Goal: Task Accomplishment & Management: Use online tool/utility

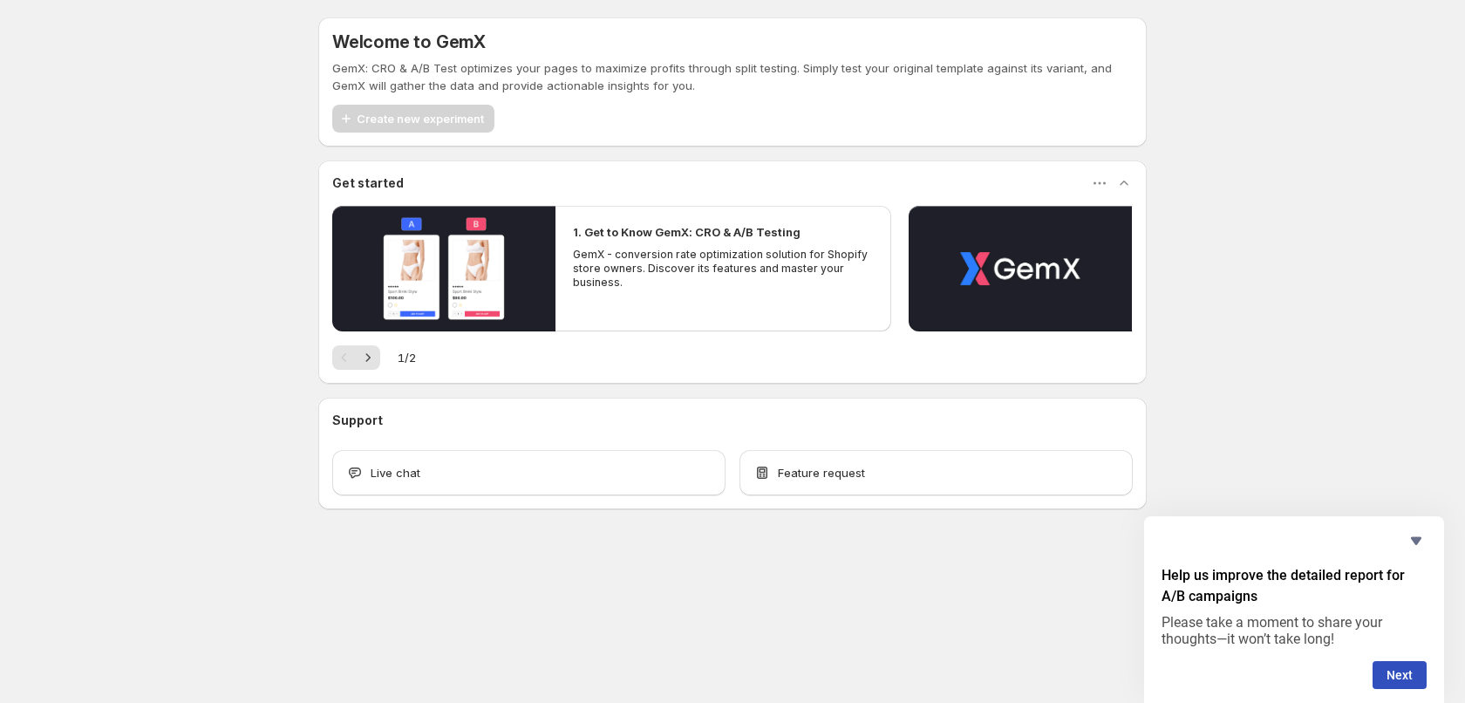
click at [540, 115] on div "Create new experiment" at bounding box center [732, 119] width 801 height 28
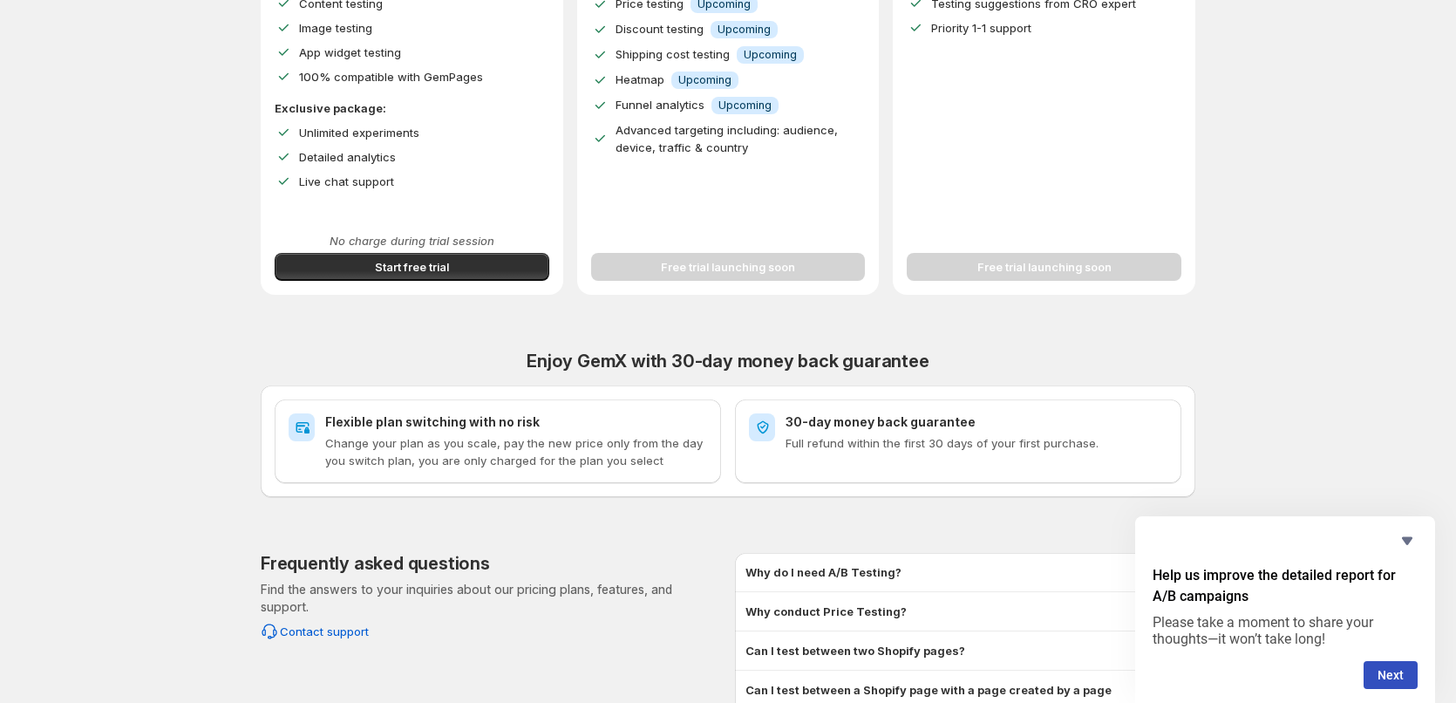
scroll to position [174, 0]
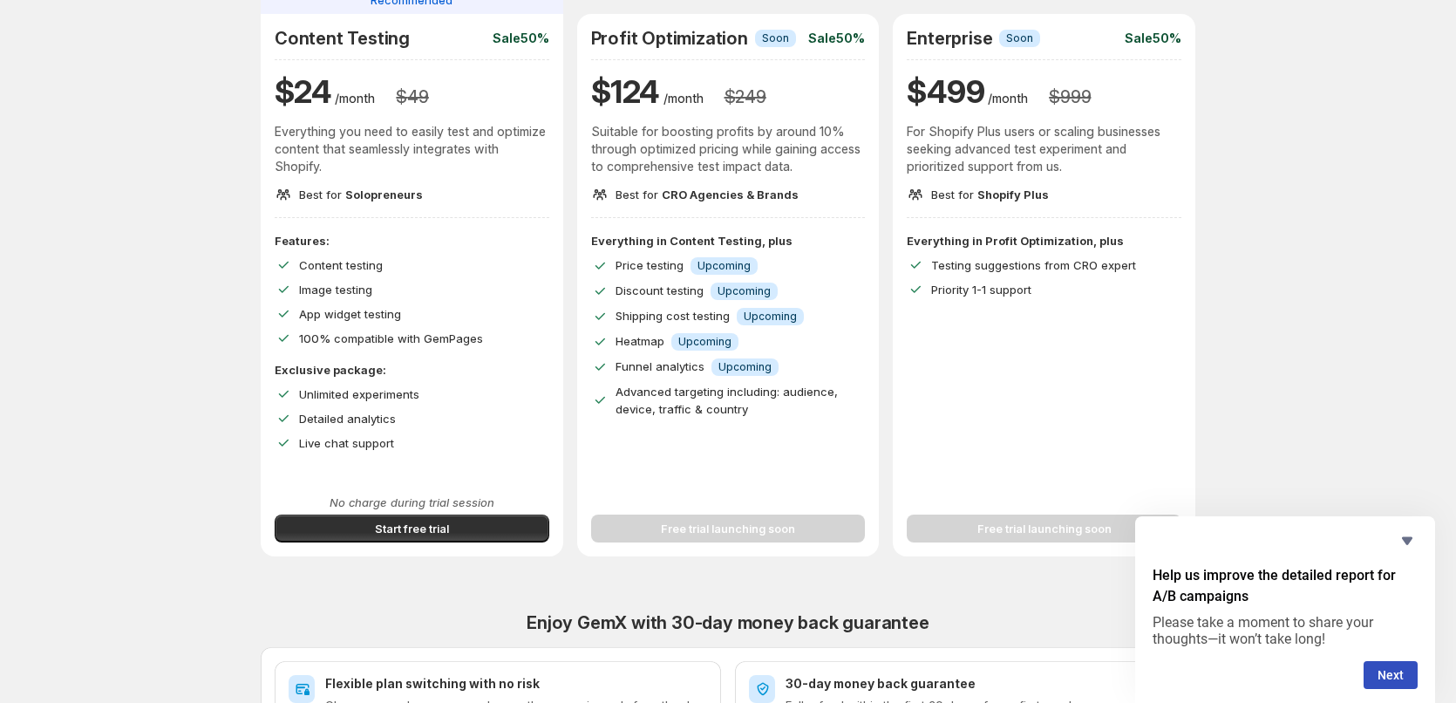
drag, startPoint x: 411, startPoint y: 535, endPoint x: 201, endPoint y: 437, distance: 231.0
click at [201, 437] on div "Improve Your Store's Conversion Rate, Revenue, and Profit – Start Your 14-Day F…" at bounding box center [728, 447] width 1415 height 1242
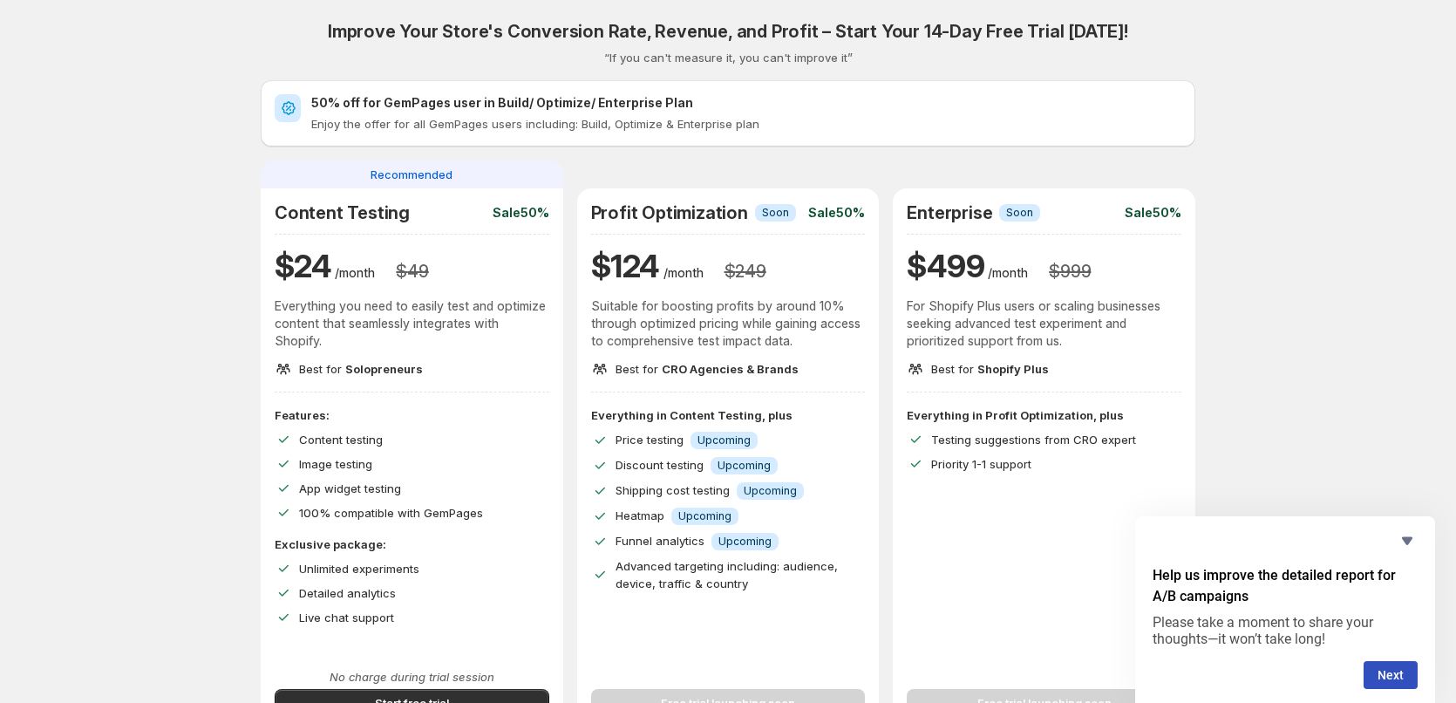
scroll to position [262, 0]
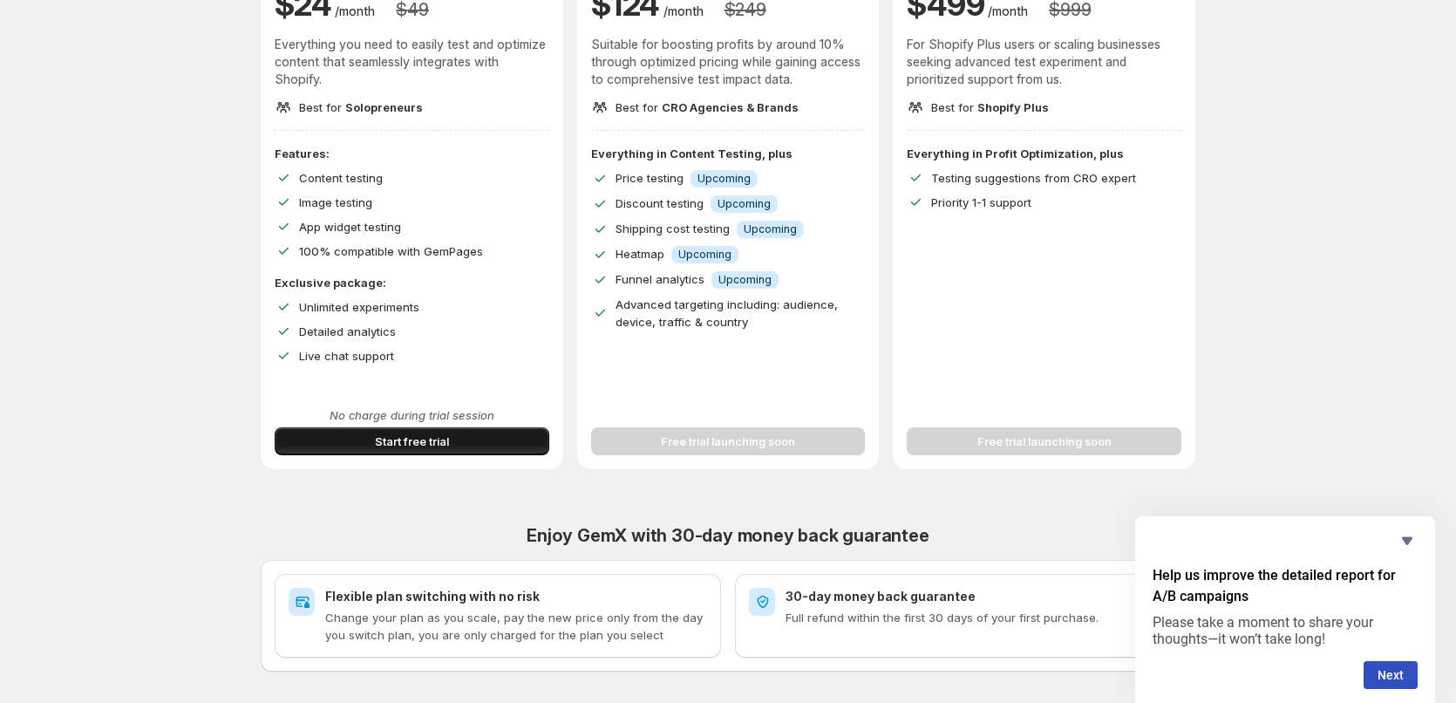
click at [415, 450] on button "Start free trial" at bounding box center [412, 441] width 275 height 28
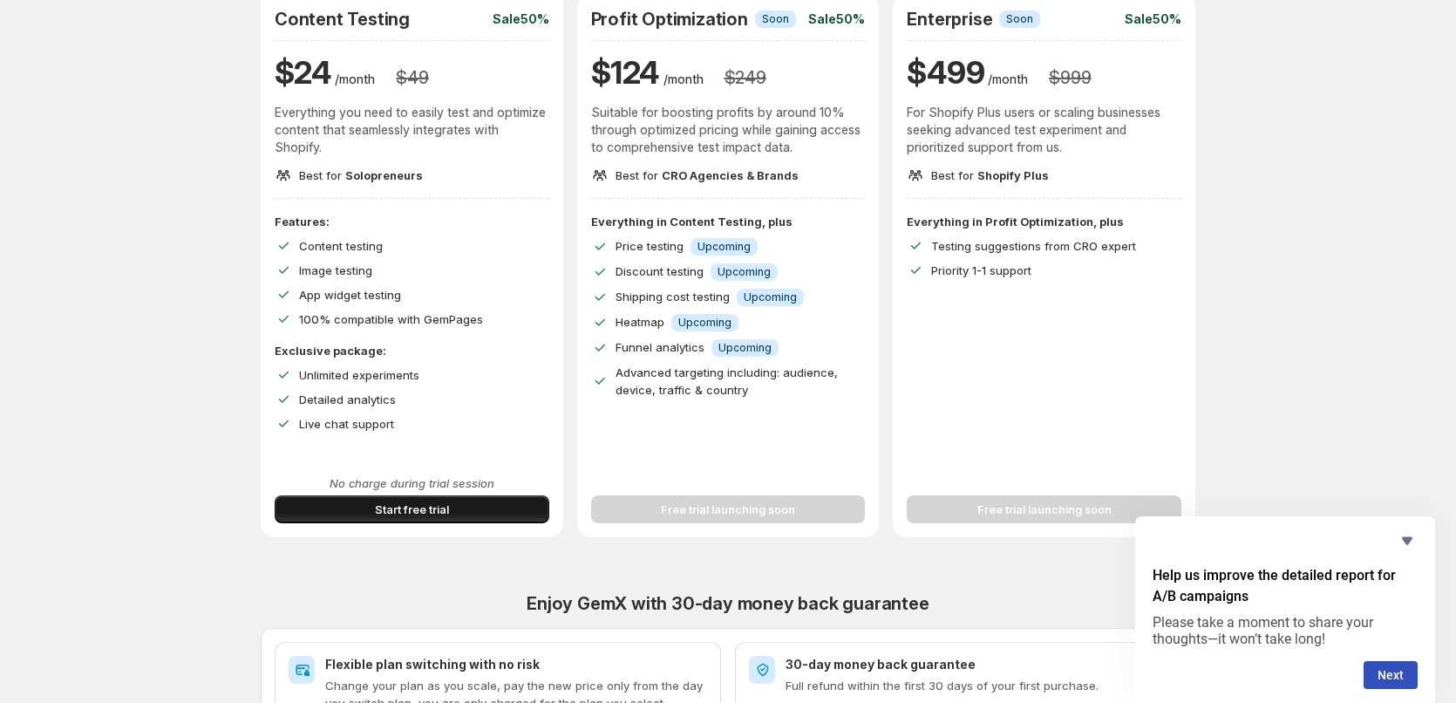
scroll to position [174, 0]
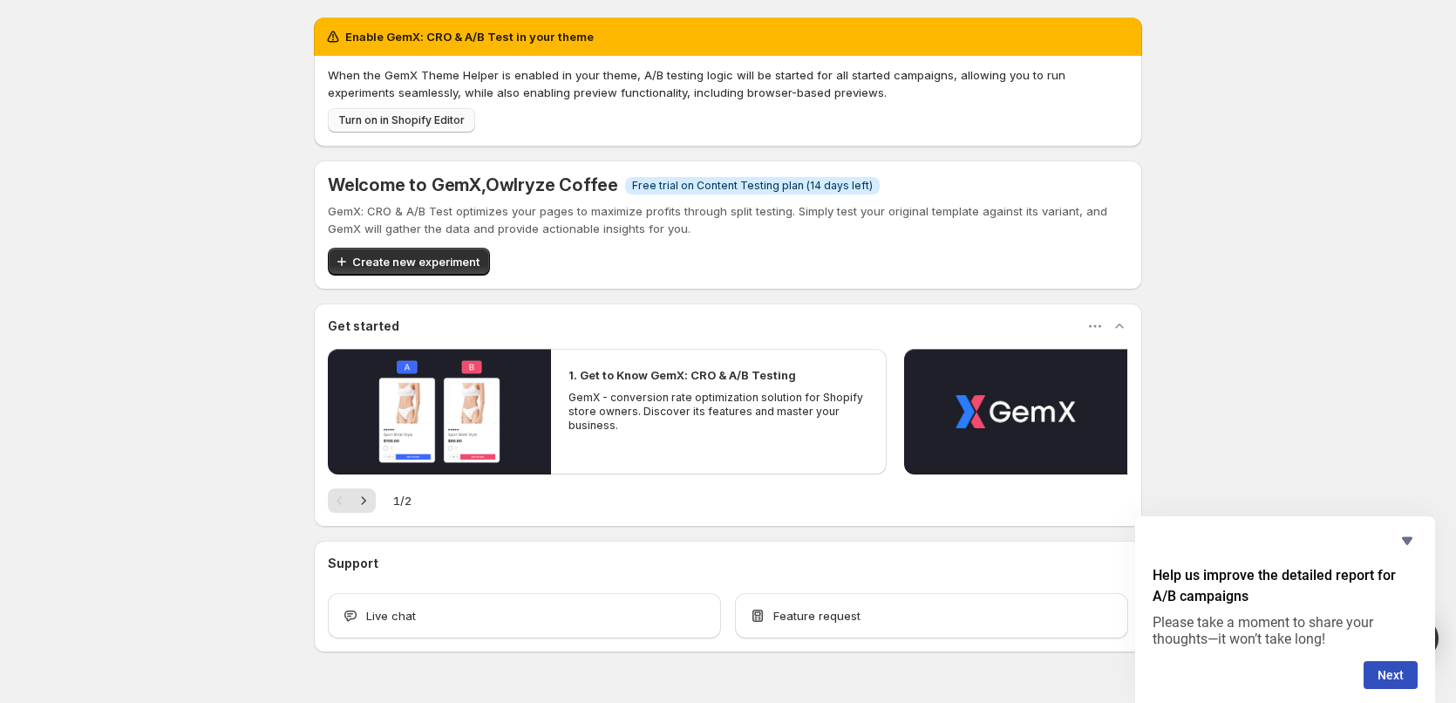
click at [400, 127] on button "Turn on in Shopify Editor" at bounding box center [401, 120] width 147 height 24
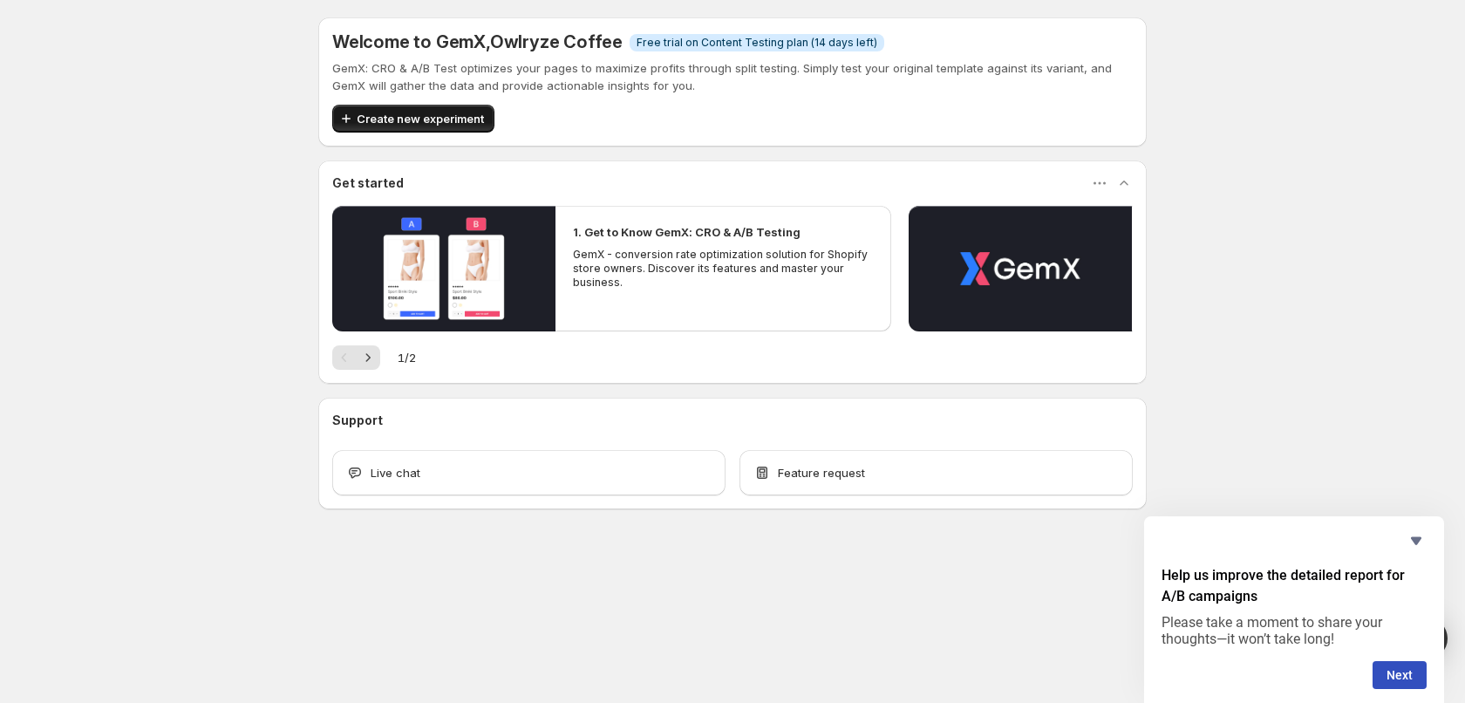
click at [441, 113] on span "Create new experiment" at bounding box center [420, 118] width 127 height 17
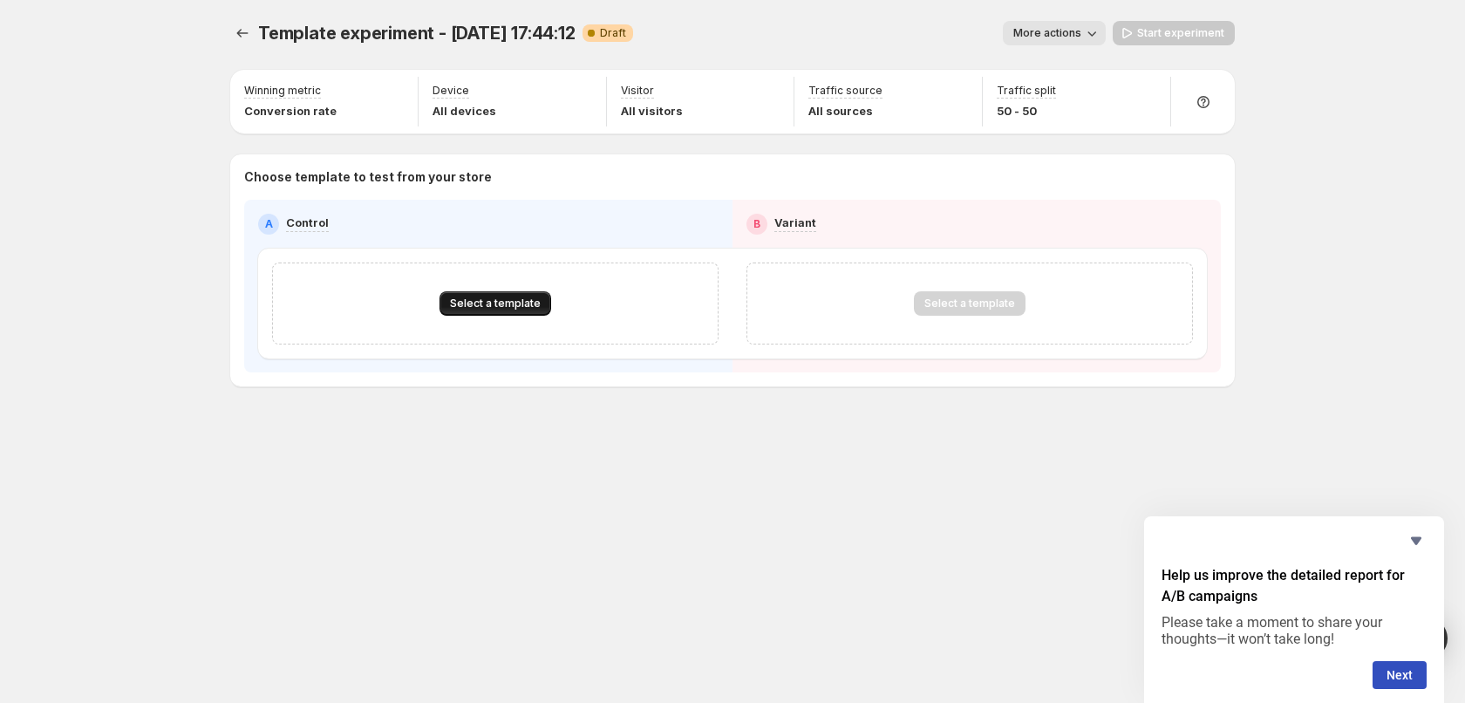
click at [482, 307] on span "Select a template" at bounding box center [495, 304] width 91 height 14
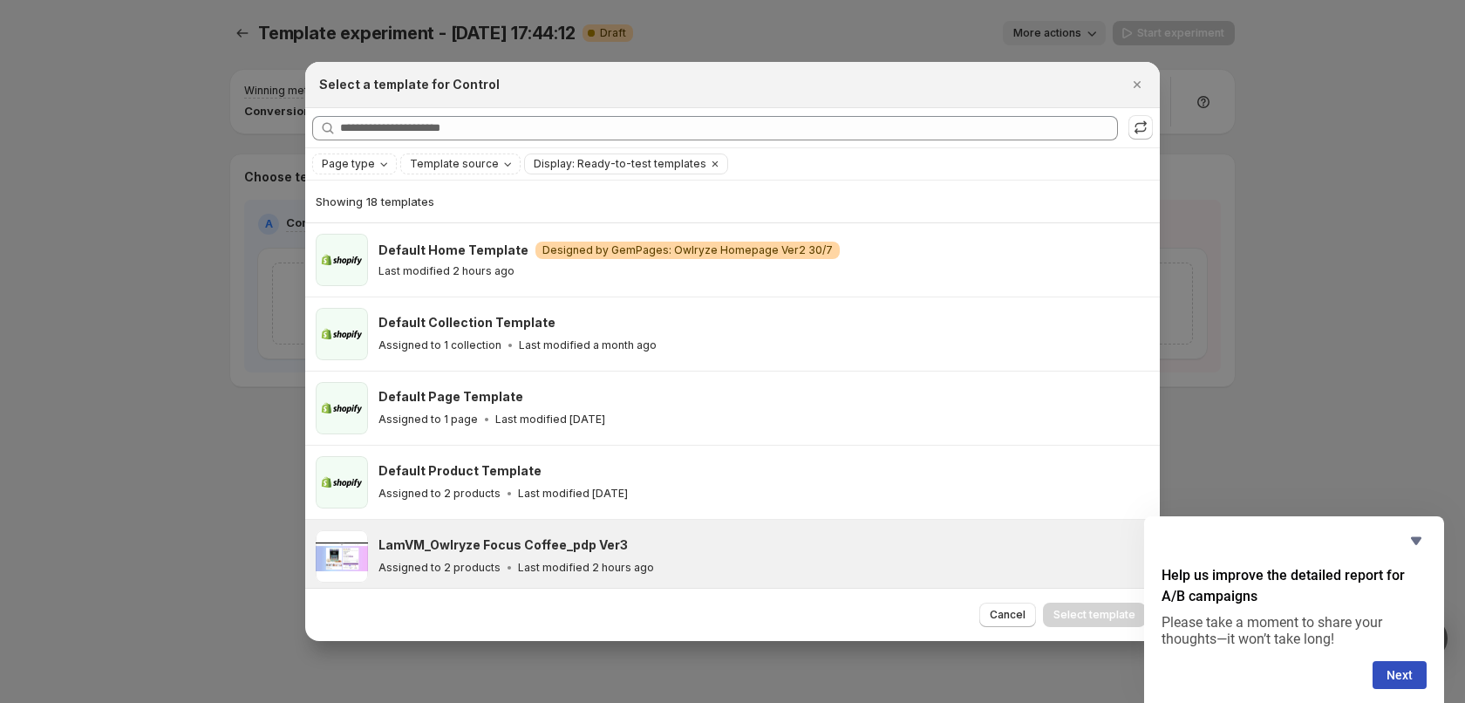
click at [533, 552] on h3 "LamVM_Owlryze Focus Coffee_pdp Ver3" at bounding box center [502, 544] width 249 height 17
click at [1092, 617] on span "Select template" at bounding box center [1094, 615] width 82 height 14
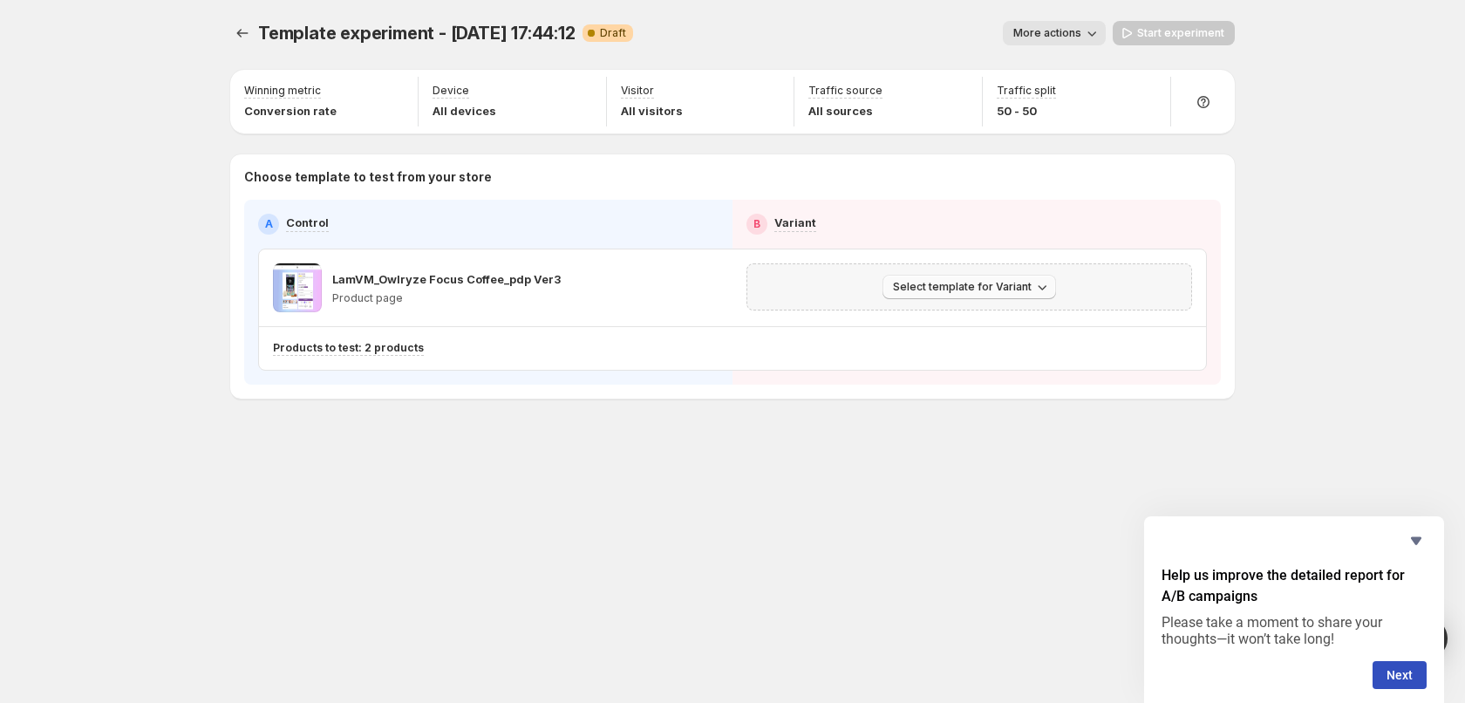
click at [896, 290] on span "Select template for Variant" at bounding box center [962, 287] width 139 height 14
click at [853, 287] on div "Select template for Variant" at bounding box center [969, 287] width 423 height 24
click at [926, 290] on span "Select template for Variant" at bounding box center [962, 287] width 139 height 14
click at [931, 326] on span "Select an existing template" at bounding box center [956, 324] width 147 height 14
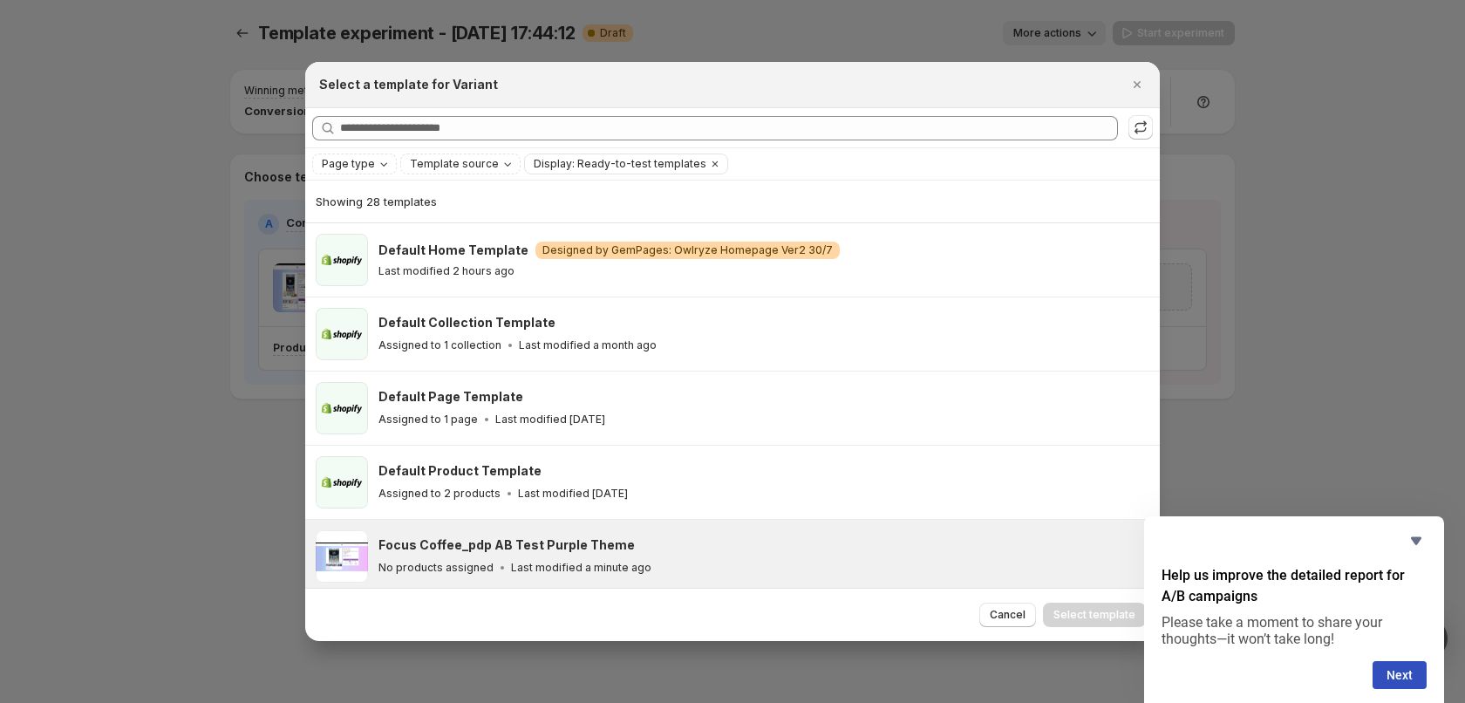
click at [583, 561] on p "Last modified a minute ago" at bounding box center [581, 568] width 140 height 14
click at [1091, 608] on span "Select template" at bounding box center [1094, 615] width 82 height 14
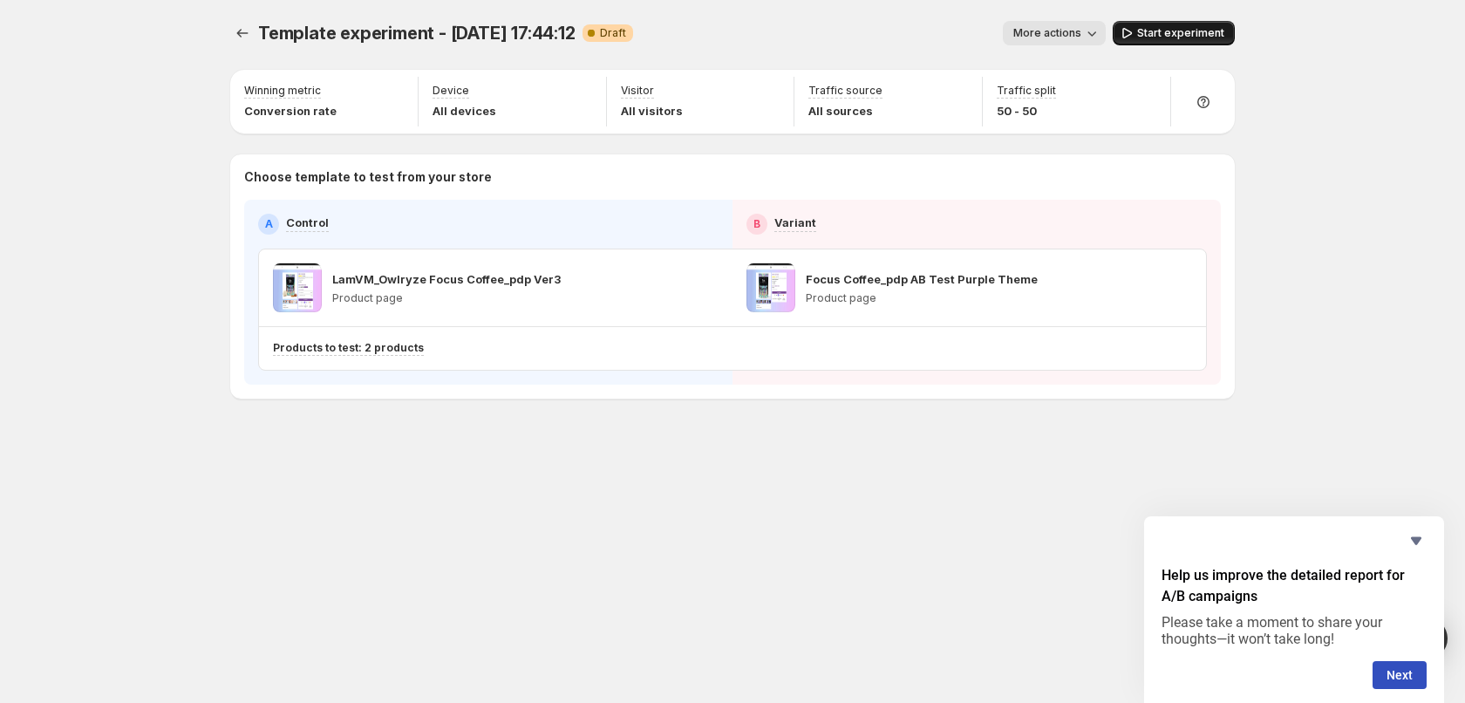
click at [1190, 34] on span "Start experiment" at bounding box center [1180, 33] width 87 height 14
click at [756, 15] on div "Template experiment - Sep 15, 17:44:12. This page is ready Template experiment …" at bounding box center [732, 33] width 1005 height 66
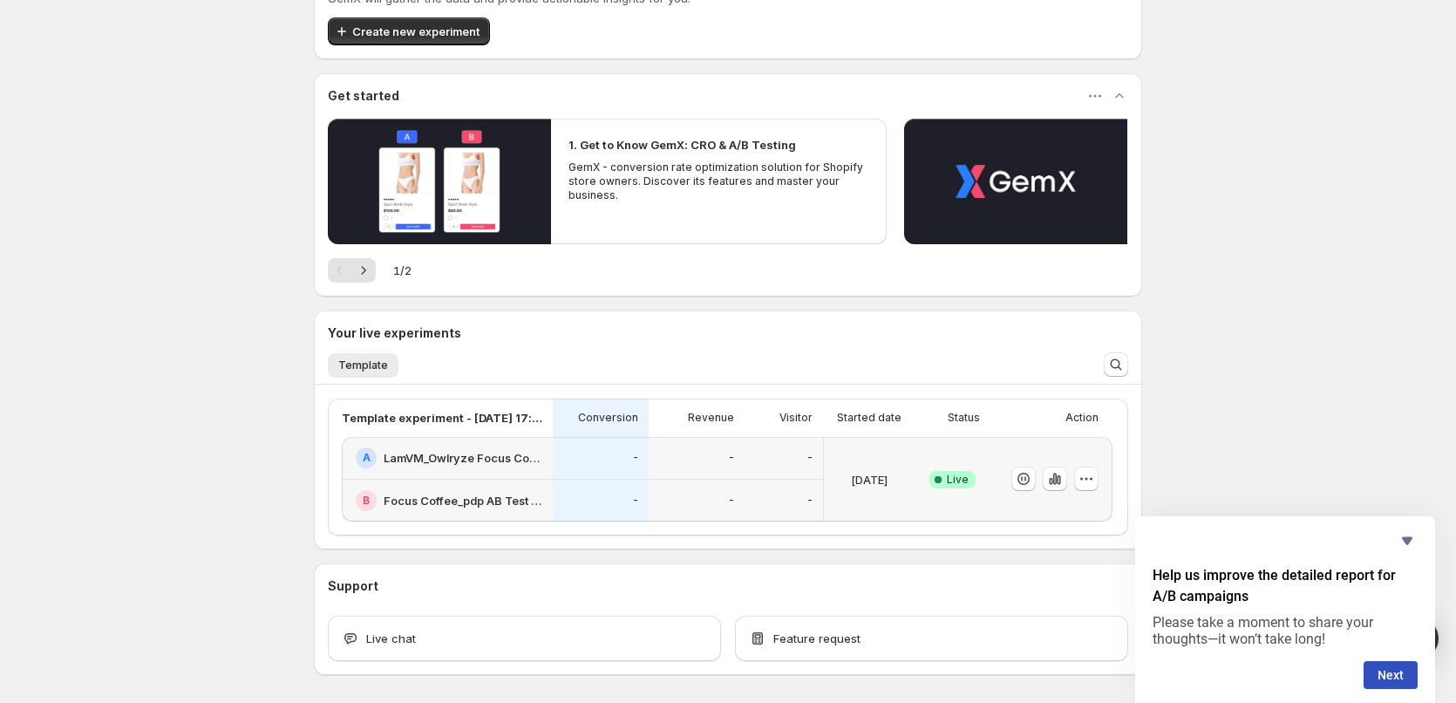
scroll to position [153, 0]
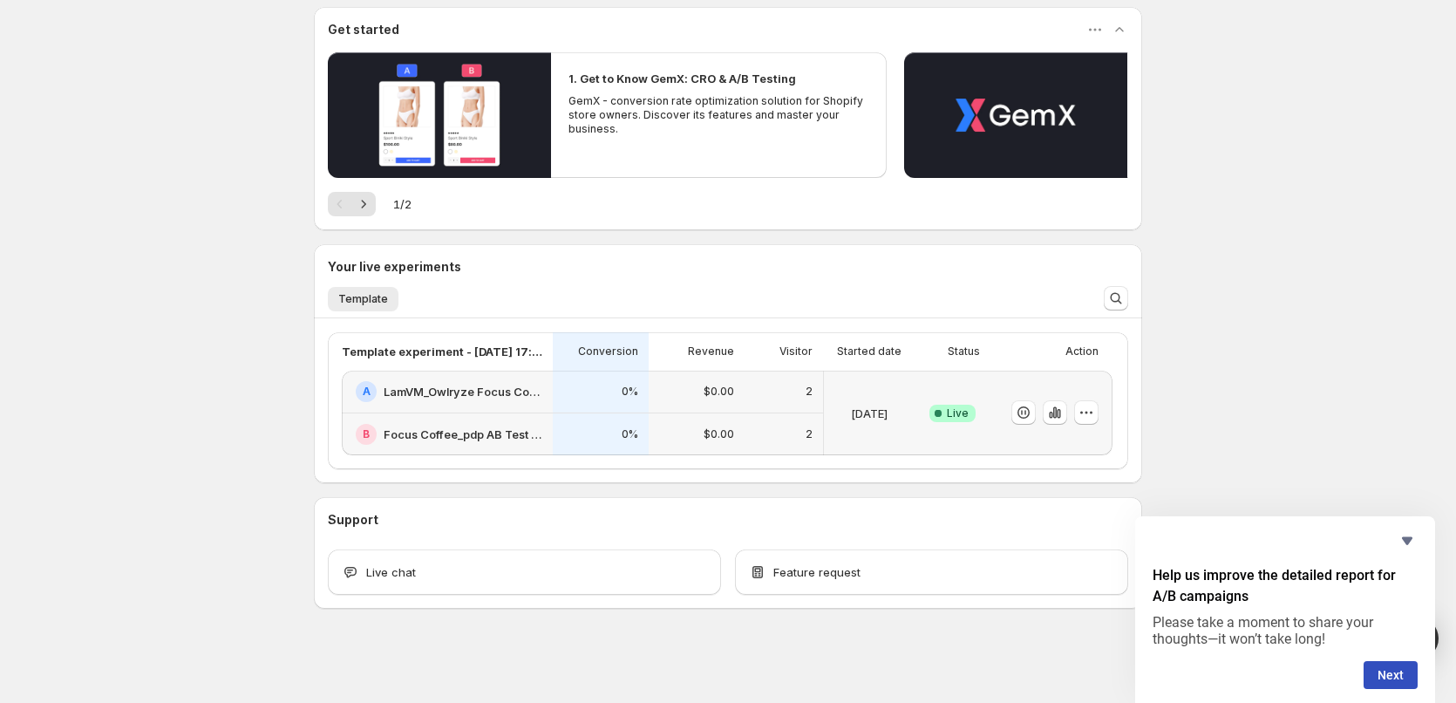
click at [609, 392] on div "0%" at bounding box center [600, 391] width 75 height 21
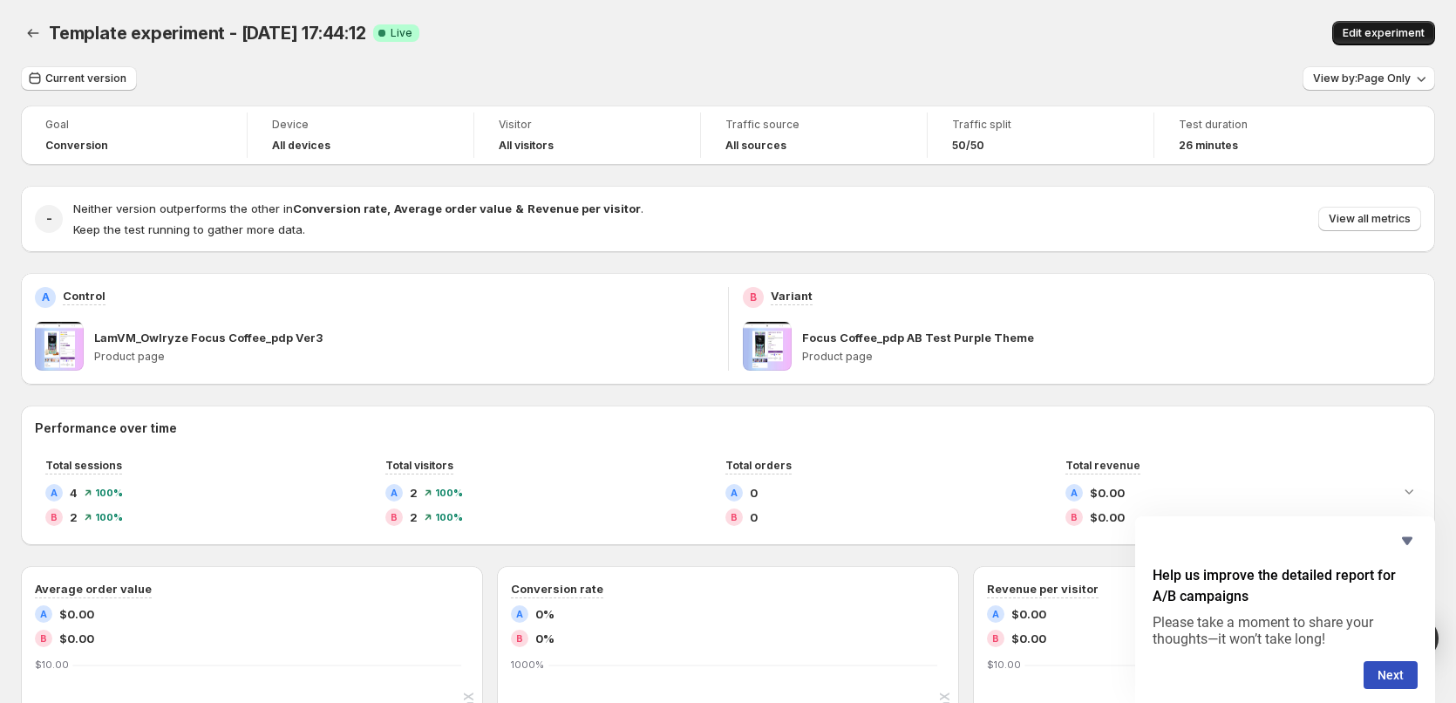
click at [1387, 37] on span "Edit experiment" at bounding box center [1384, 33] width 82 height 14
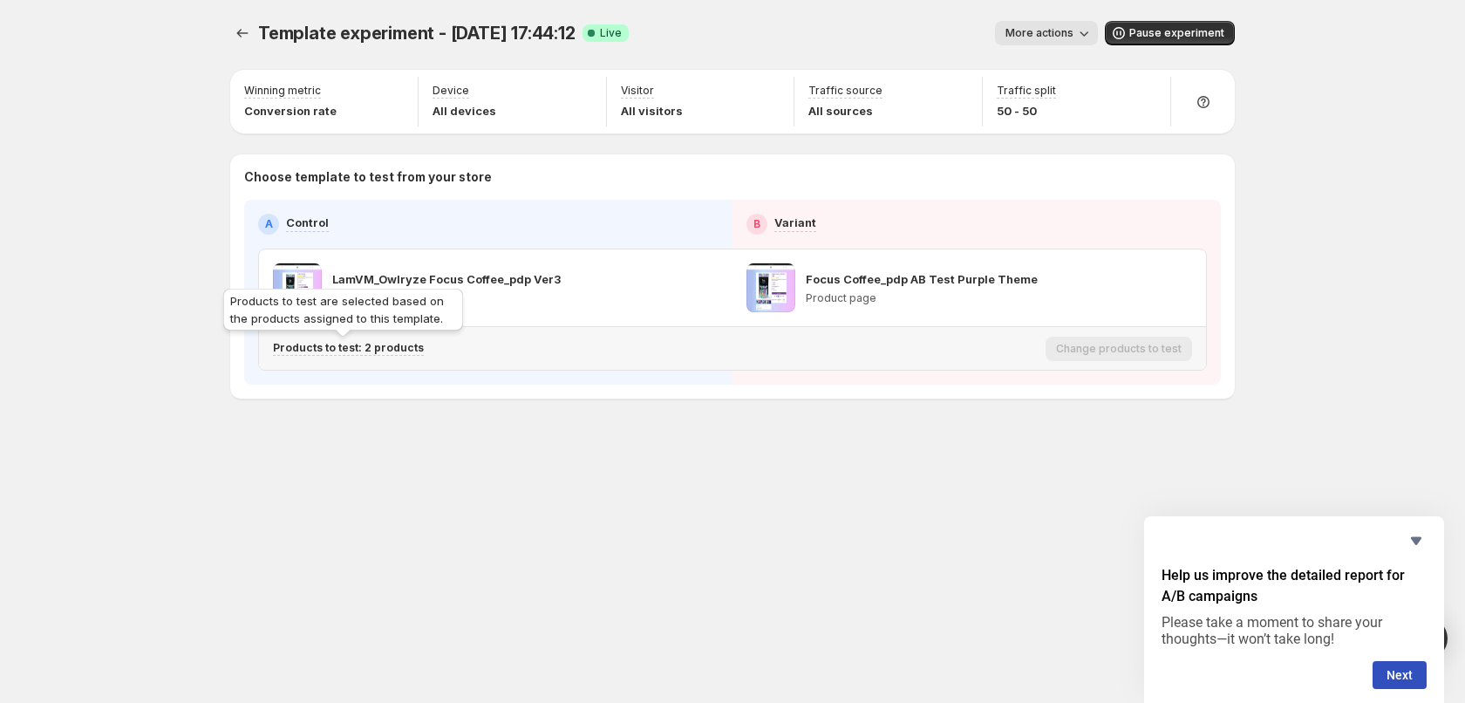
click at [383, 351] on p "Products to test: 2 products" at bounding box center [348, 348] width 151 height 14
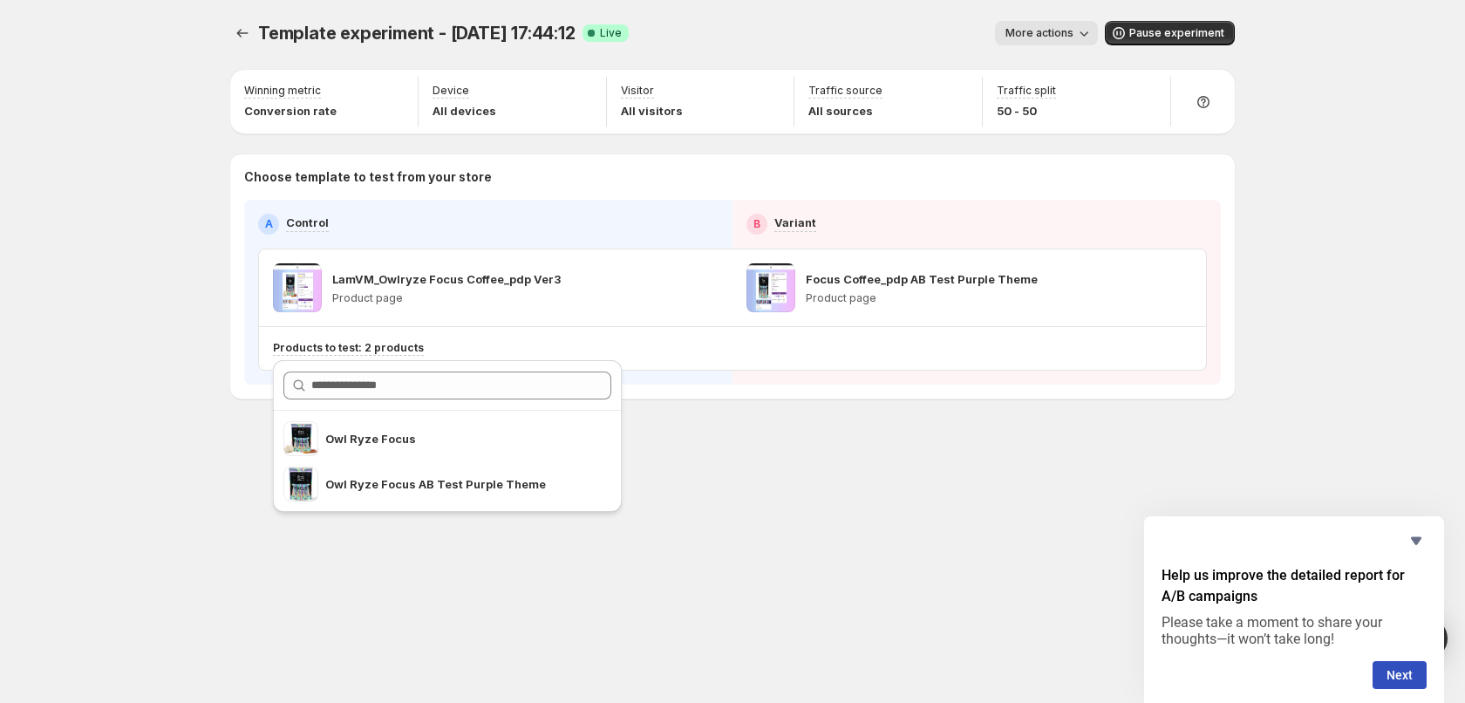
click at [901, 533] on div "Template experiment - [DATE] 17:44:12. This page is ready Template experiment -…" at bounding box center [732, 351] width 1047 height 703
